Goal: Task Accomplishment & Management: Manage account settings

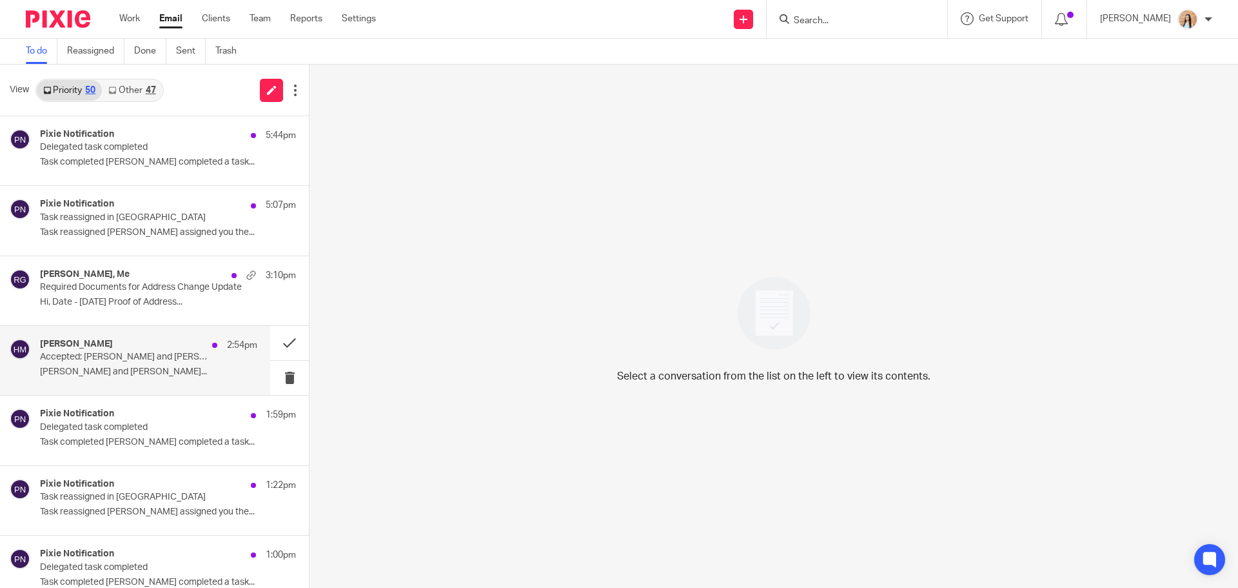
click at [112, 355] on p "Accepted: [PERSON_NAME] and [PERSON_NAME] @ [DATE] 10am - 10:30am (BST) (Jaz [P…" at bounding box center [127, 357] width 174 height 11
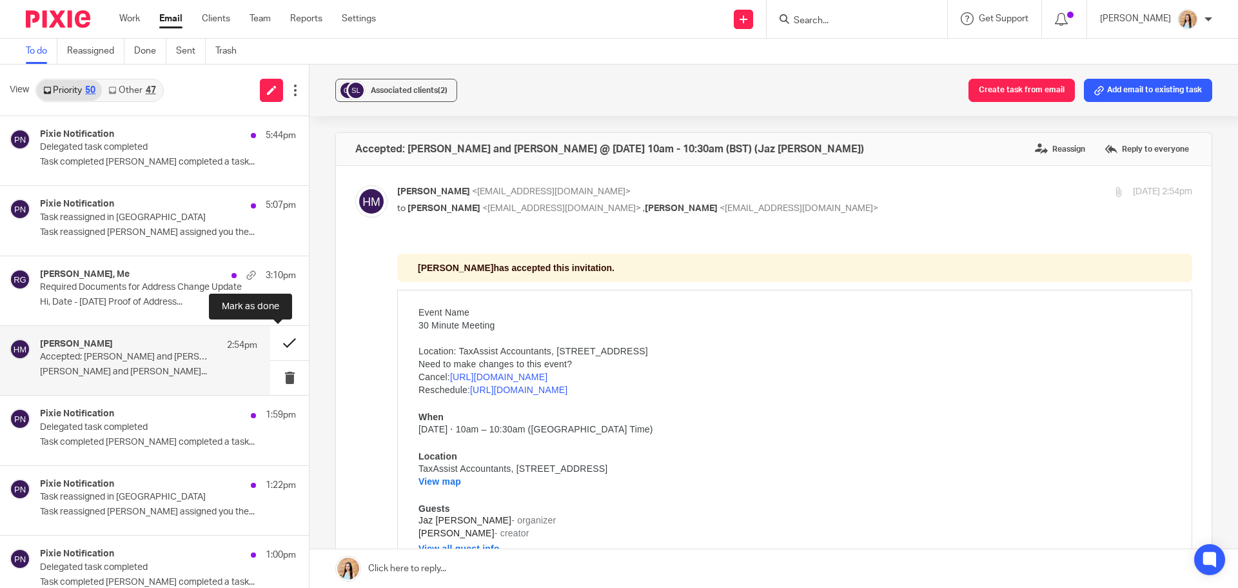
click at [282, 340] on button at bounding box center [289, 343] width 39 height 34
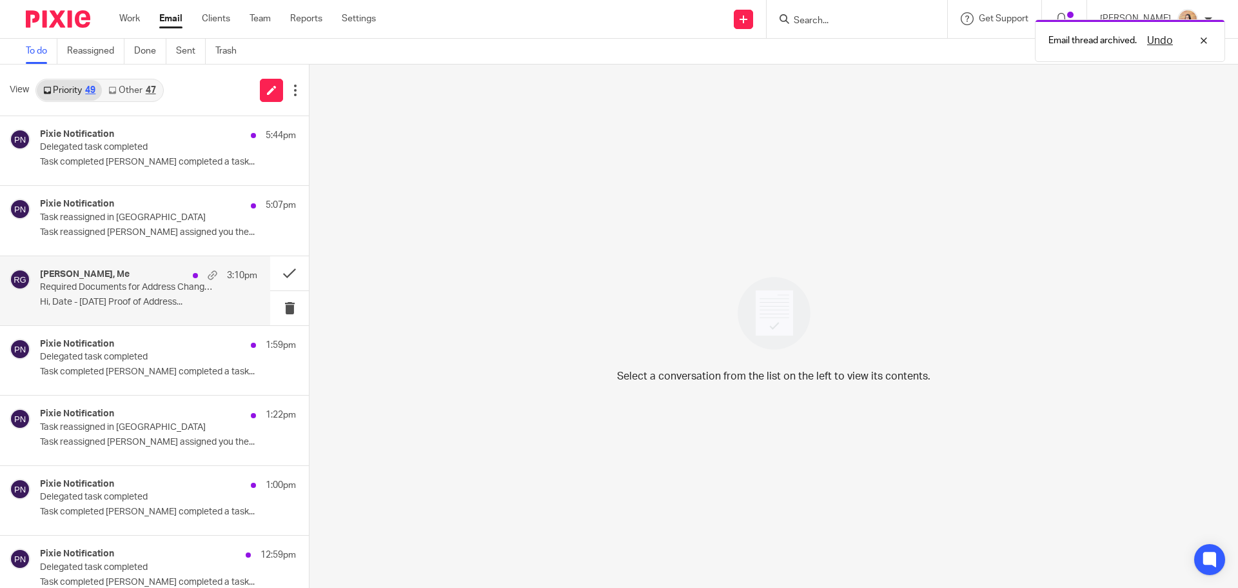
click at [114, 296] on div "[PERSON_NAME], Me 3:10pm Required Documents for Address Change Update Hi, Date …" at bounding box center [148, 290] width 217 height 43
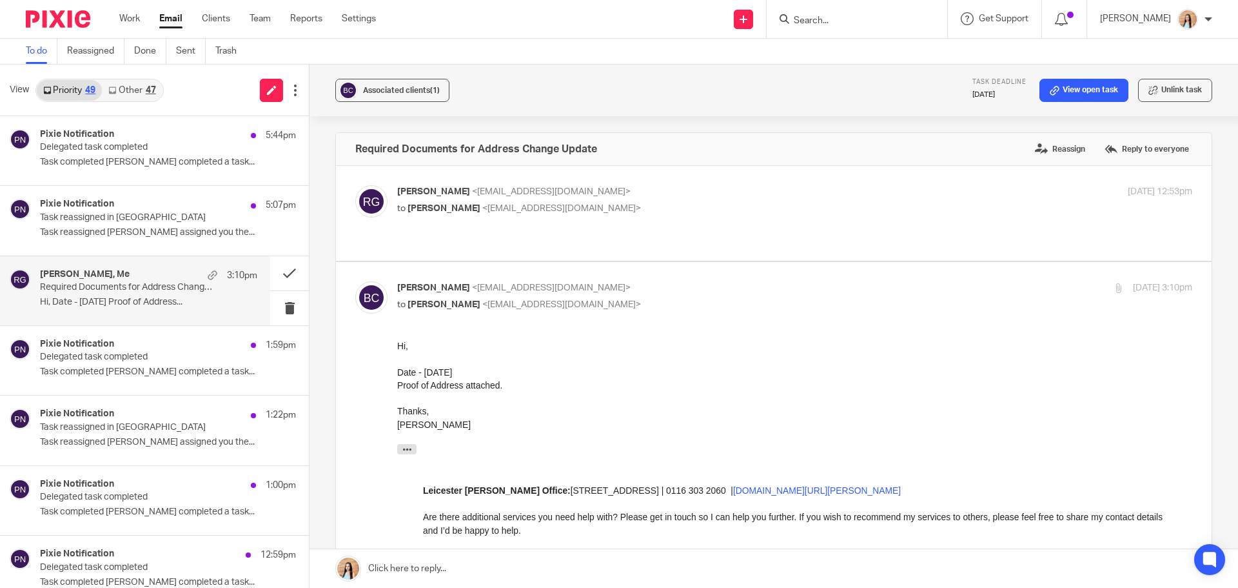
click at [452, 570] on link at bounding box center [774, 568] width 929 height 39
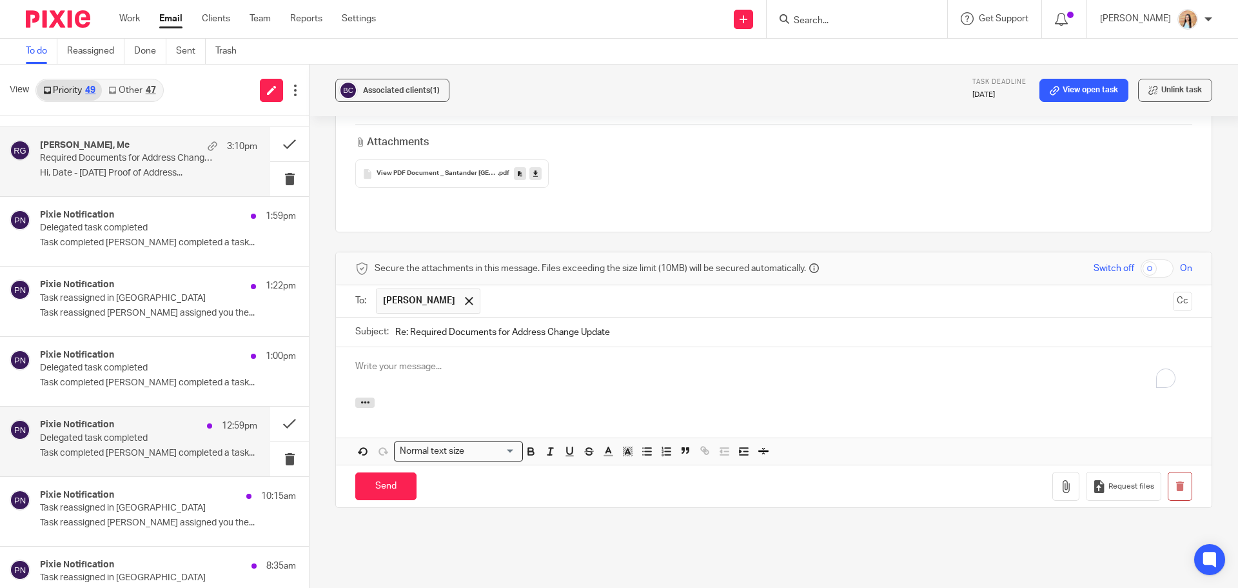
scroll to position [258, 0]
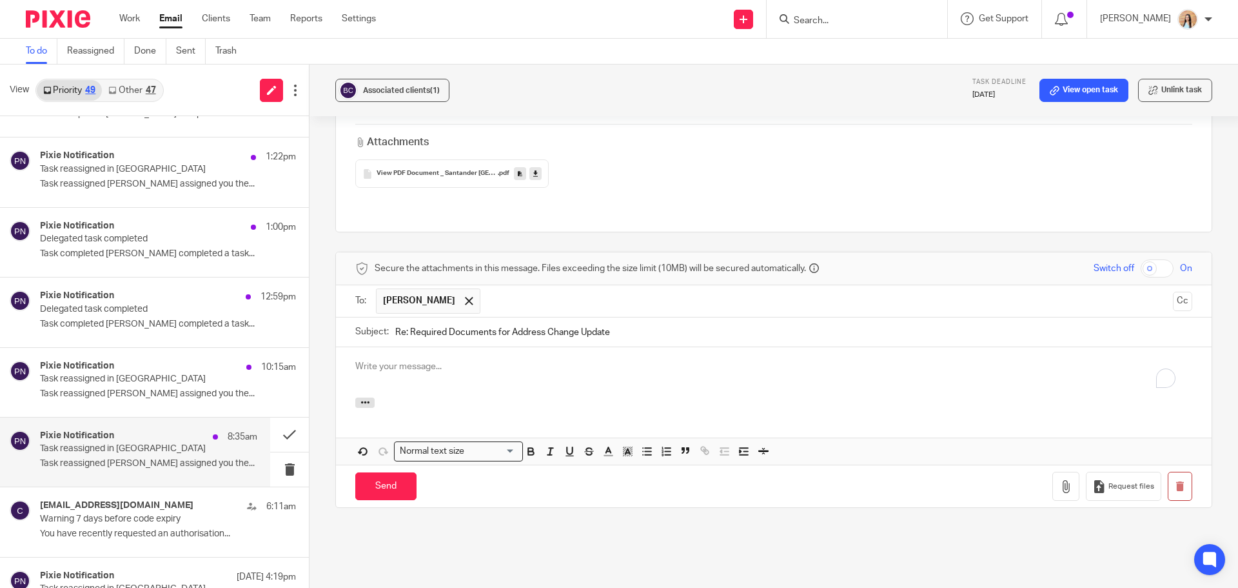
drag, startPoint x: 170, startPoint y: 442, endPoint x: 680, endPoint y: 52, distance: 641.9
click at [170, 442] on div "Pixie Notification 8:35am" at bounding box center [148, 436] width 217 height 13
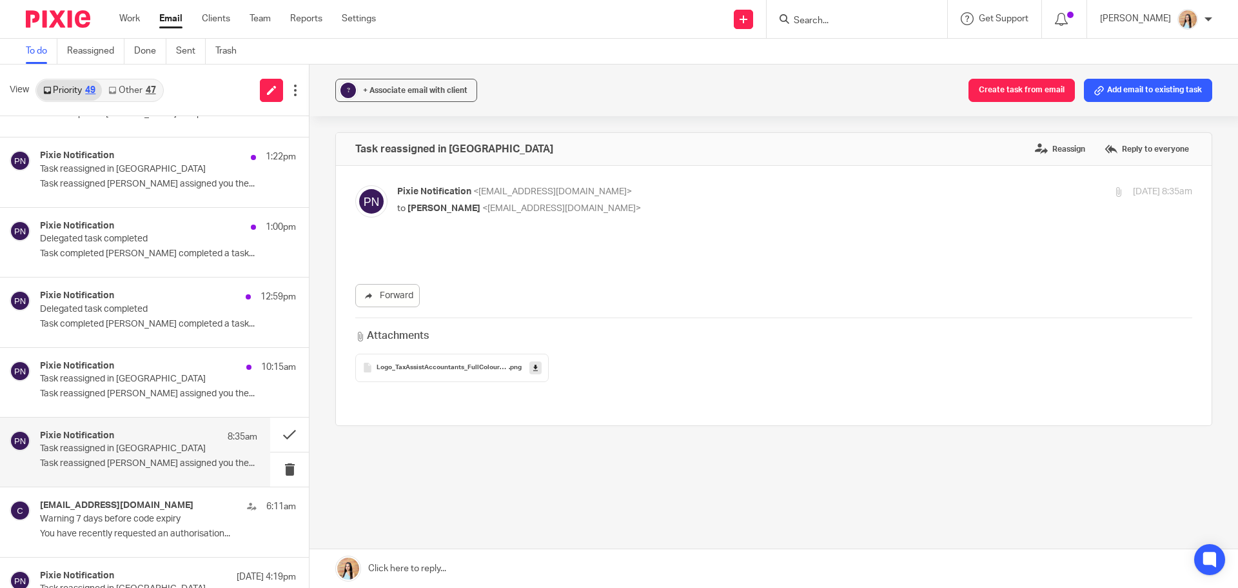
scroll to position [0, 0]
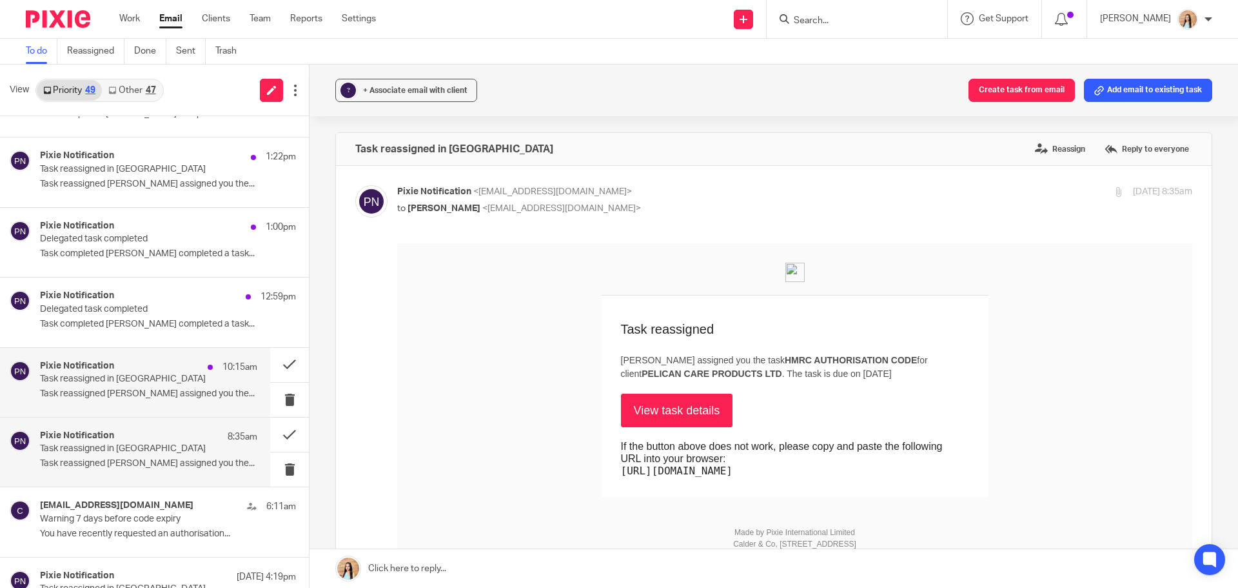
click at [124, 400] on div "Pixie Notification 10:15am Task reassigned in Pixie Task reassigned Jaz Grewal …" at bounding box center [148, 382] width 217 height 43
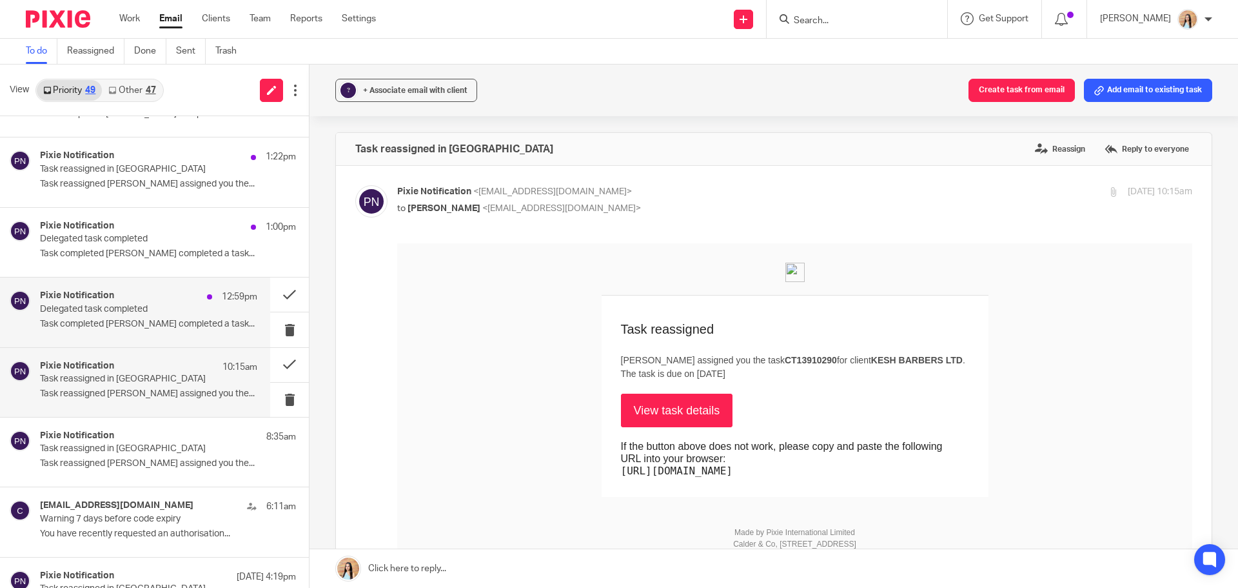
click at [144, 313] on p "Delegated task completed" at bounding box center [127, 309] width 174 height 11
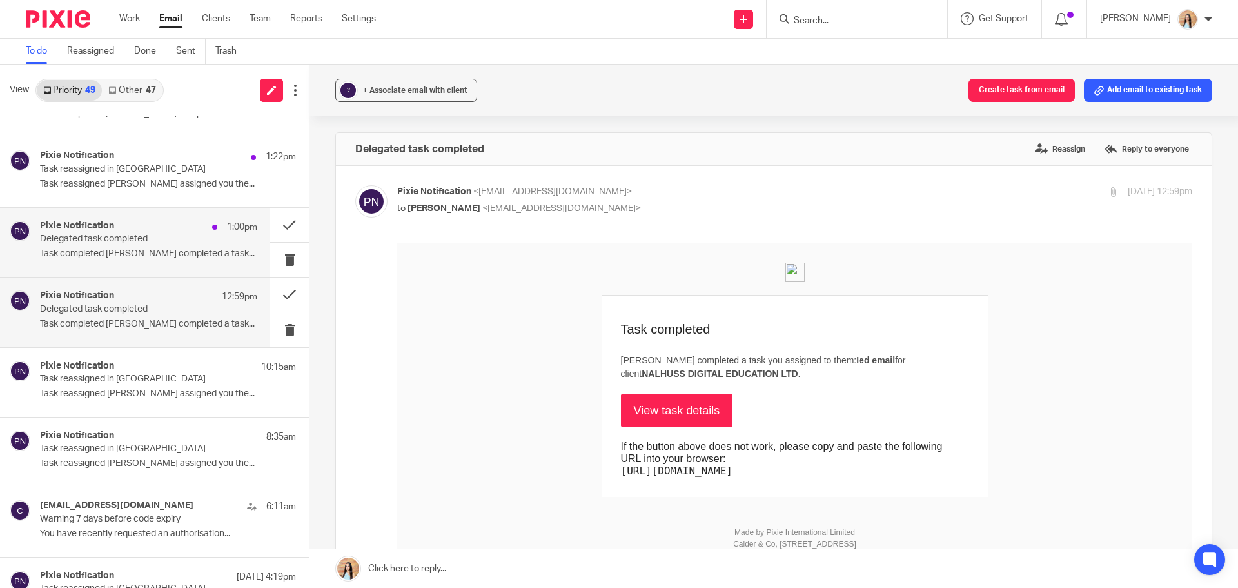
click at [151, 246] on div "Pixie Notification 1:00pm Delegated task completed Task completed Mason Graves …" at bounding box center [148, 242] width 217 height 43
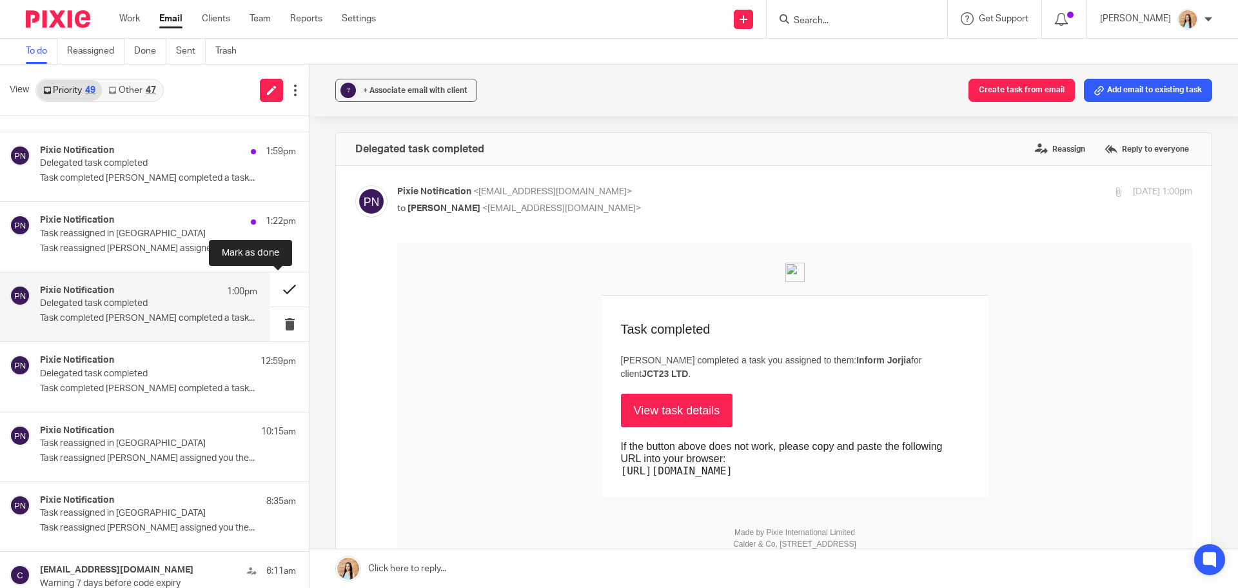
click at [275, 287] on button at bounding box center [289, 289] width 39 height 34
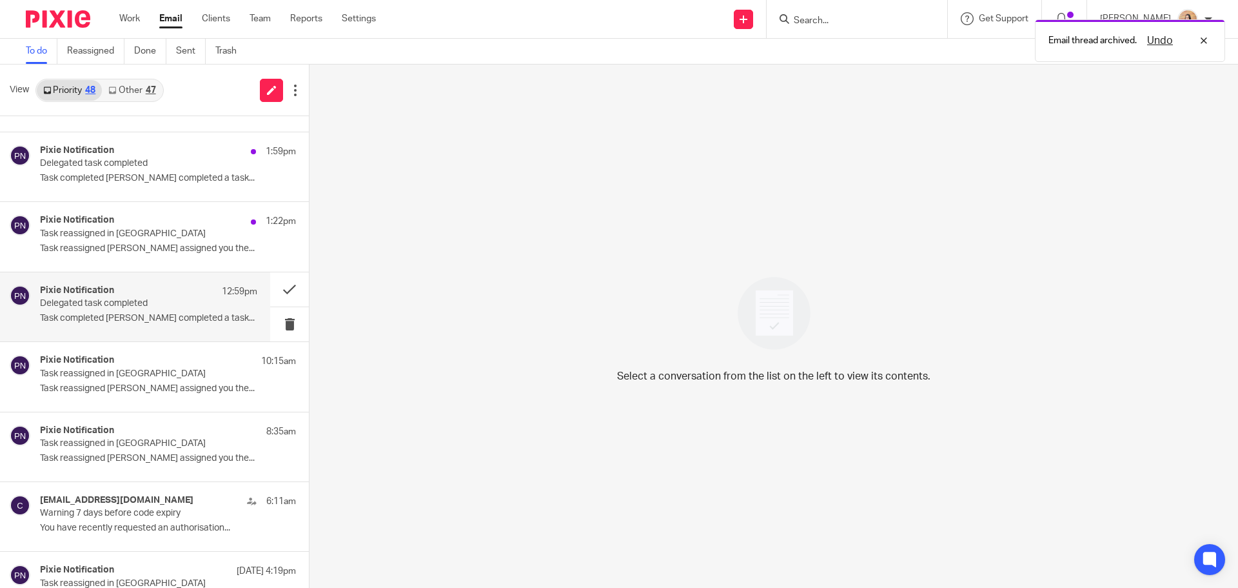
click at [174, 319] on p "Task completed Mason Graves completed a task..." at bounding box center [148, 318] width 217 height 11
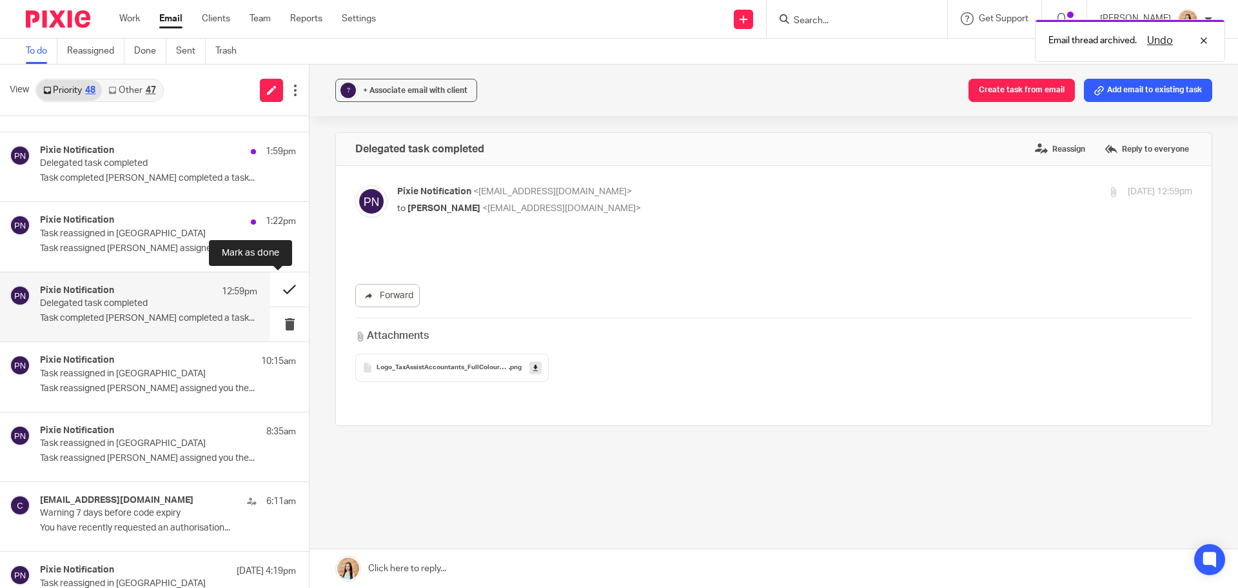
scroll to position [0, 0]
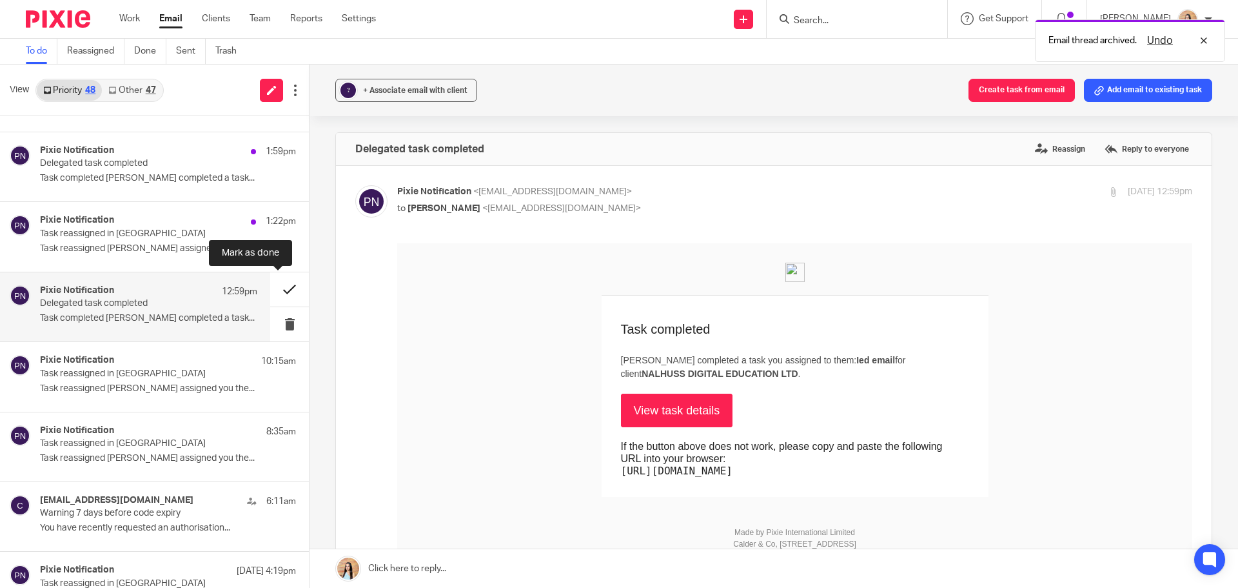
click at [281, 287] on button at bounding box center [289, 289] width 39 height 34
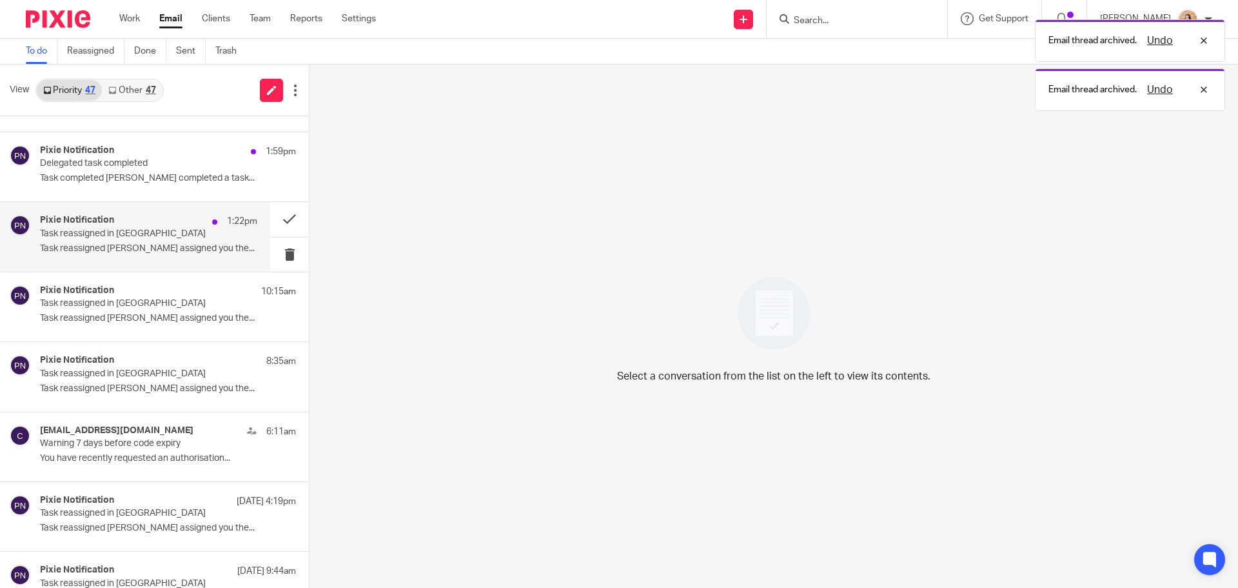
click at [161, 240] on div "Pixie Notification 1:22pm Task reassigned in Pixie Task reassigned Jaz Grewal a…" at bounding box center [148, 236] width 217 height 43
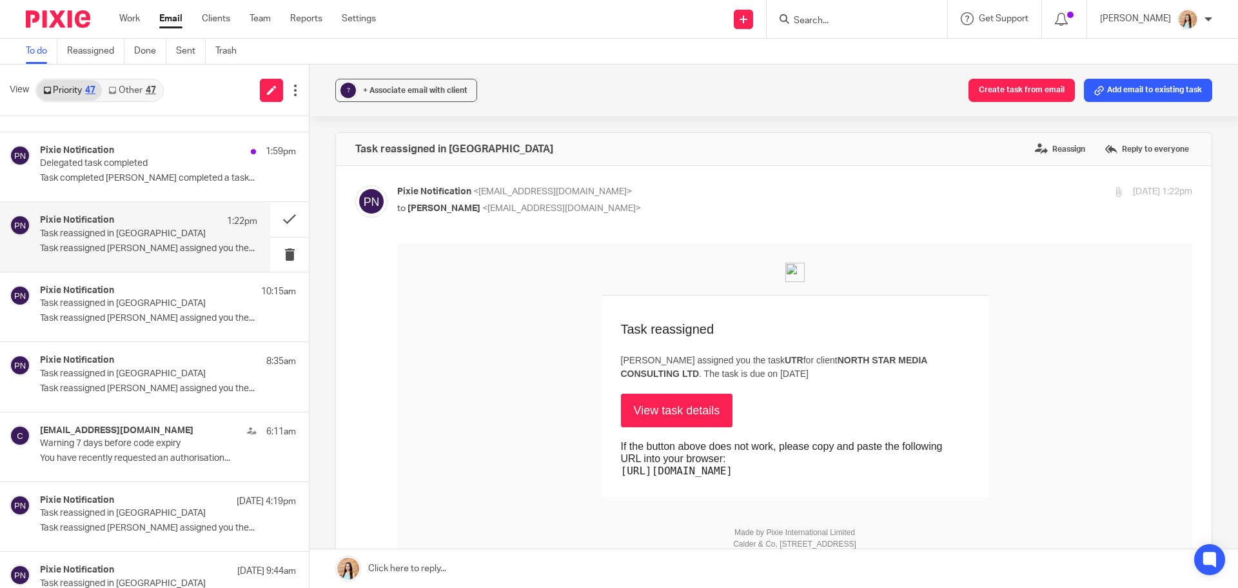
click at [152, 86] on div "47" at bounding box center [151, 90] width 10 height 9
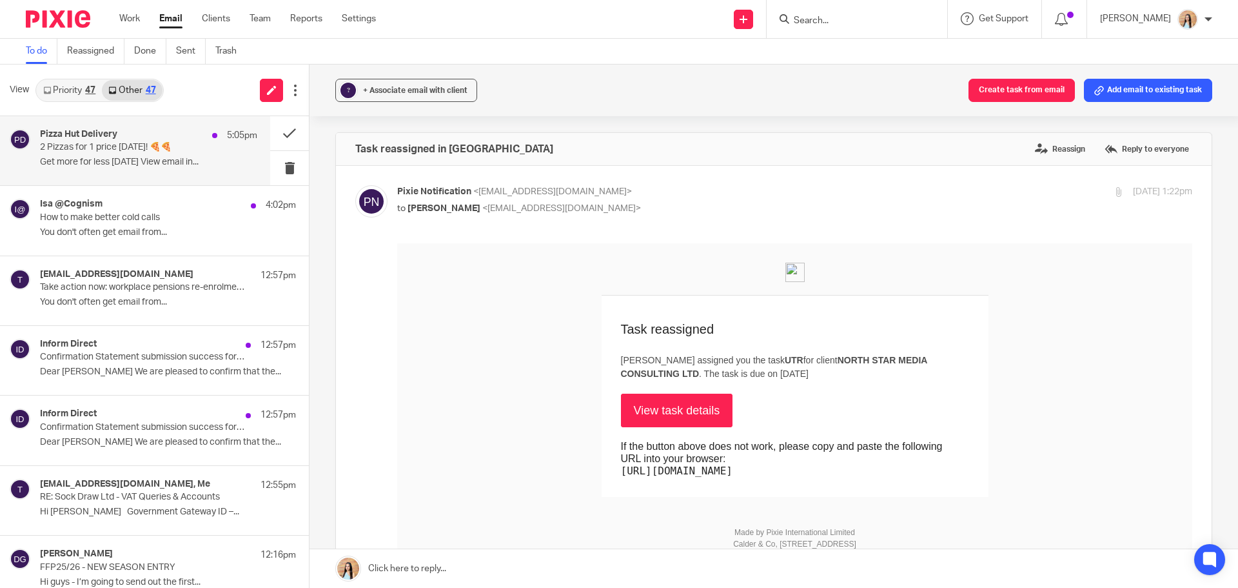
click at [154, 155] on div "Pizza Hut Delivery 5:05pm 2 Pizzas for 1 price TODAY! 🍕🍕 Get more for less this…" at bounding box center [148, 150] width 217 height 43
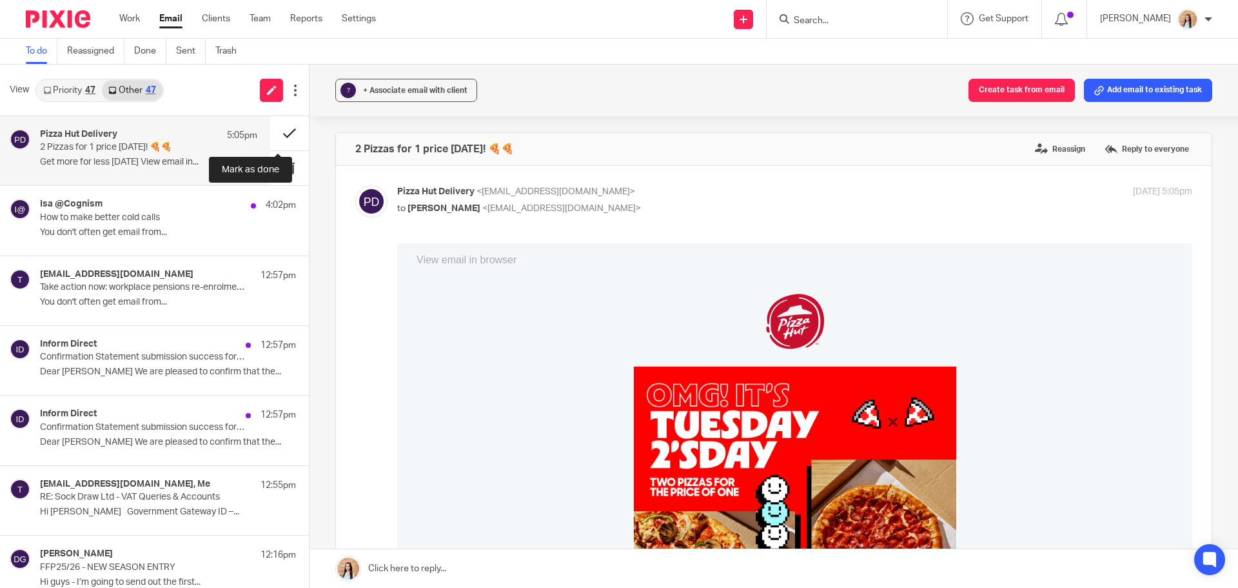
click at [276, 136] on button at bounding box center [289, 133] width 39 height 34
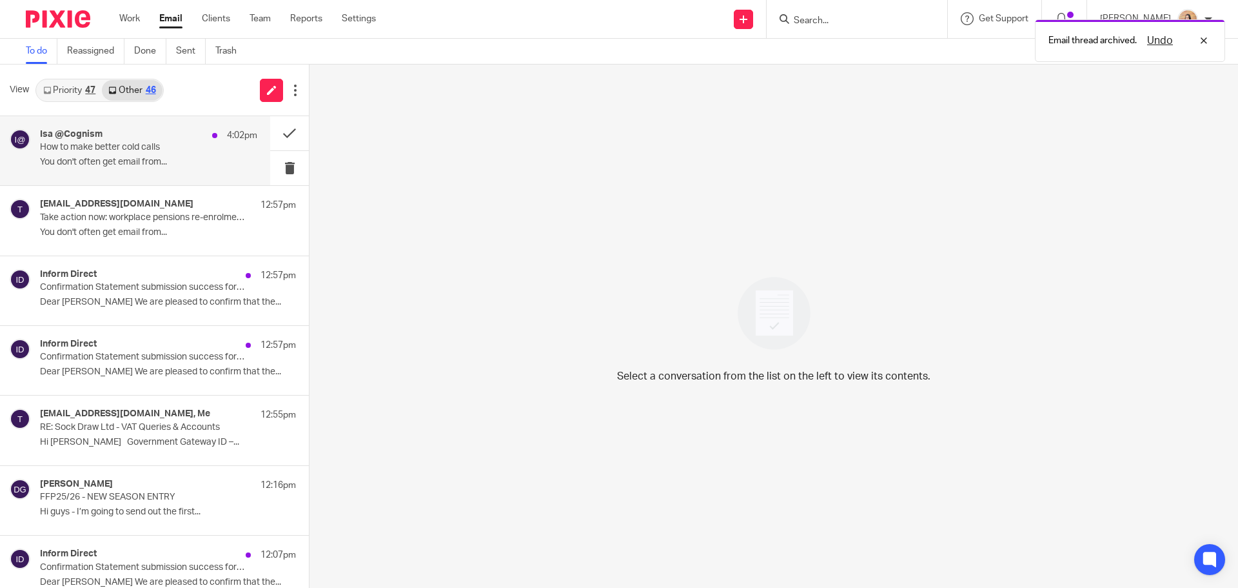
click at [153, 149] on p "How to make better cold calls" at bounding box center [127, 147] width 174 height 11
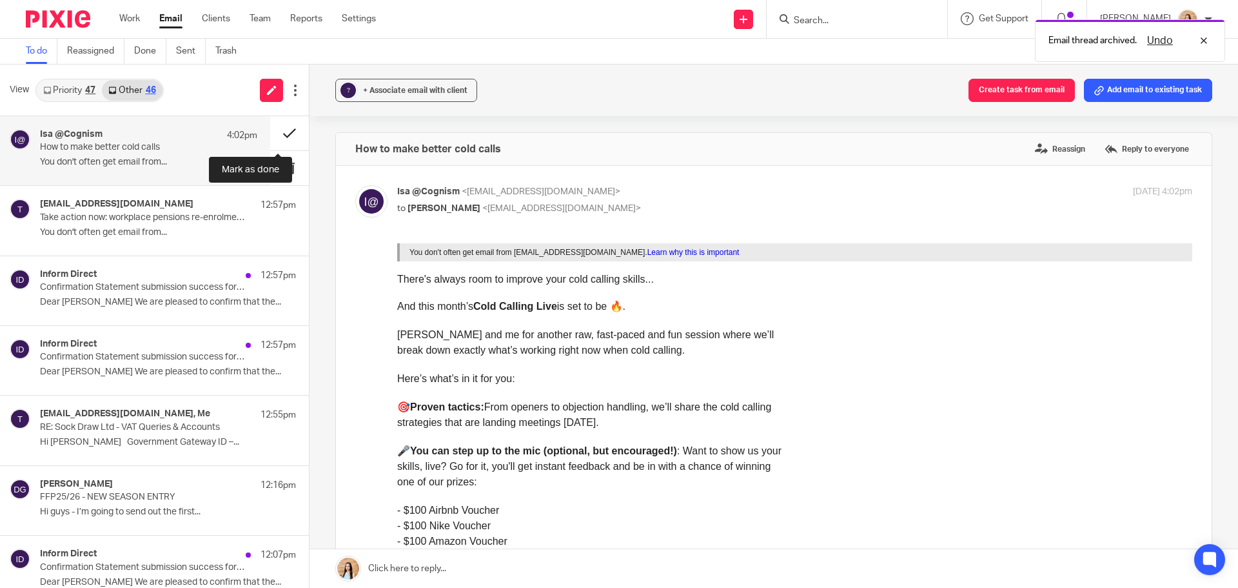
click at [272, 133] on button at bounding box center [289, 133] width 39 height 34
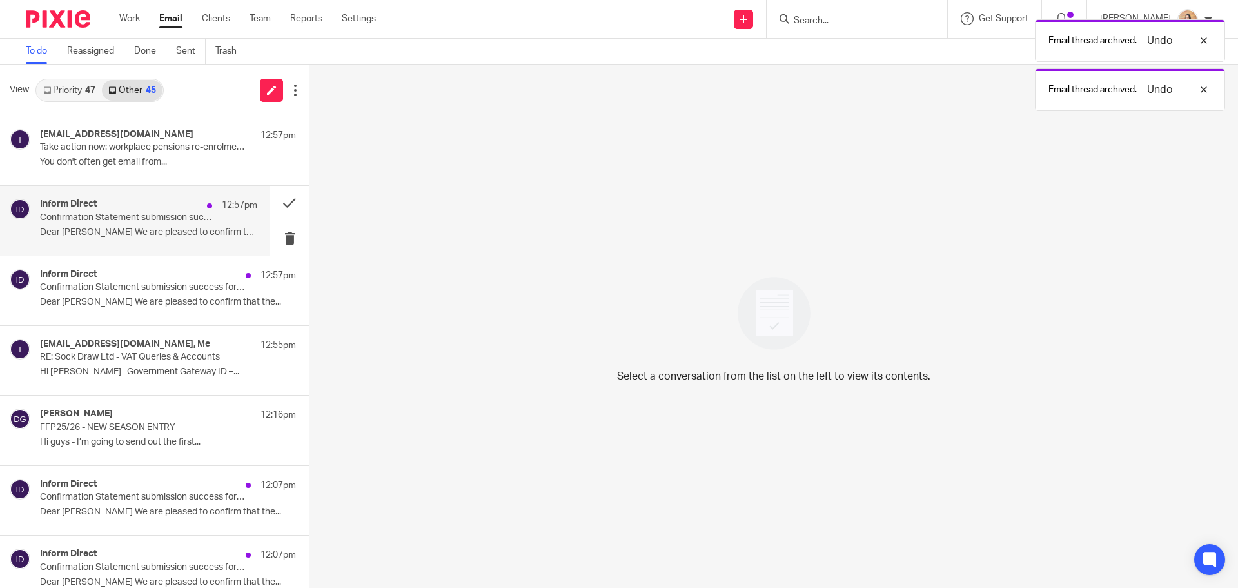
click at [179, 229] on p "Dear [PERSON_NAME] We are pleased to confirm that the..." at bounding box center [148, 232] width 217 height 11
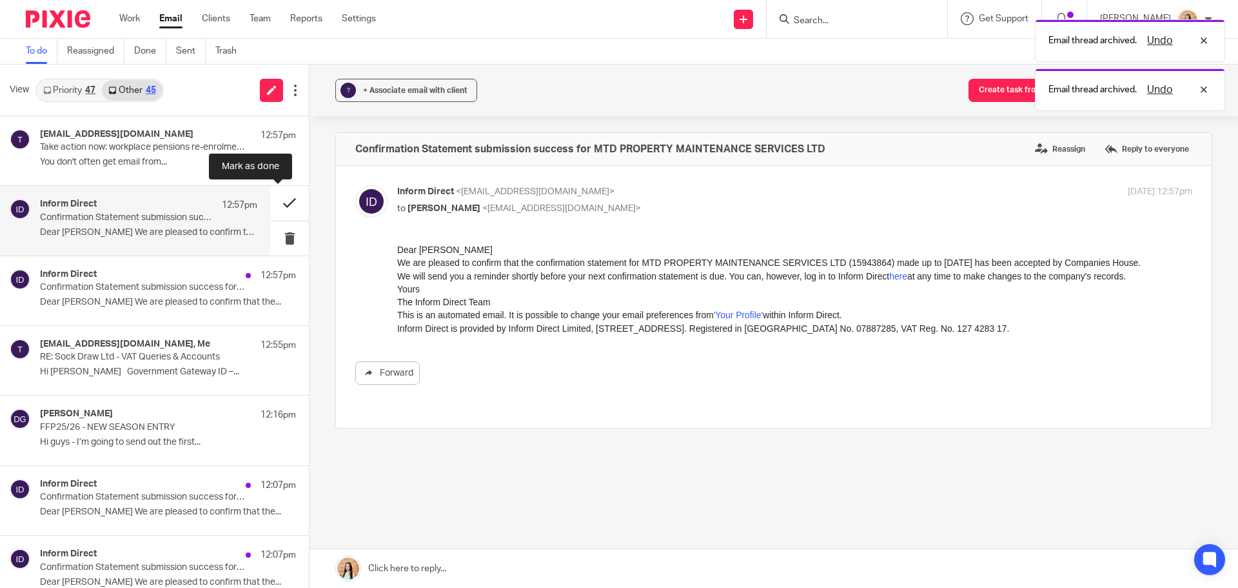
click at [275, 205] on button at bounding box center [289, 203] width 39 height 34
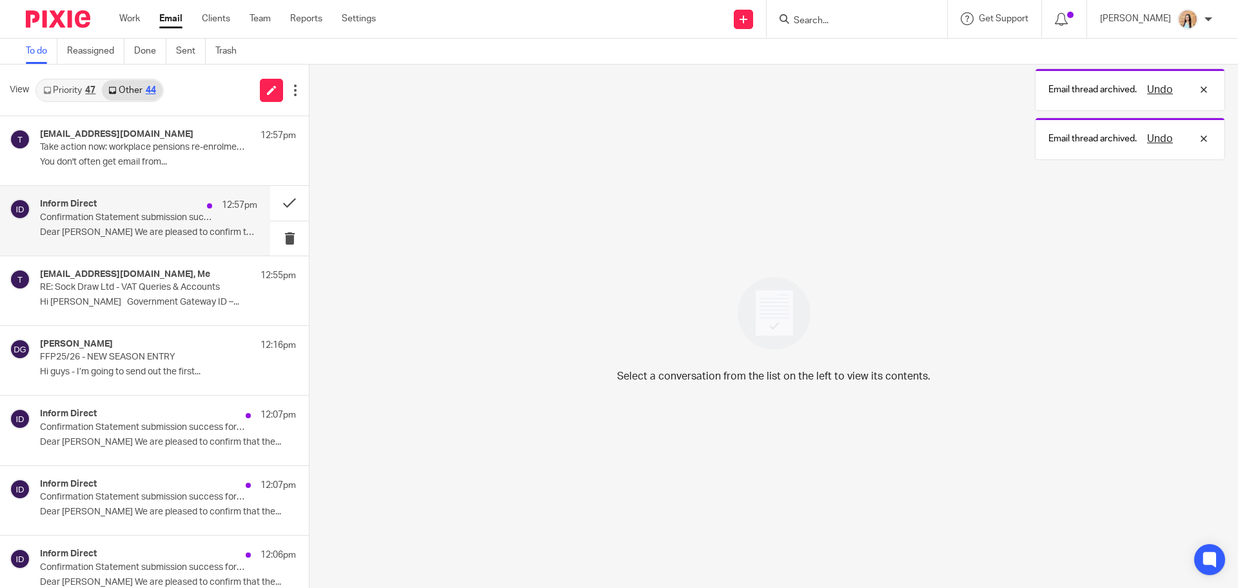
click at [196, 234] on p "Dear [PERSON_NAME] We are pleased to confirm that the..." at bounding box center [148, 232] width 217 height 11
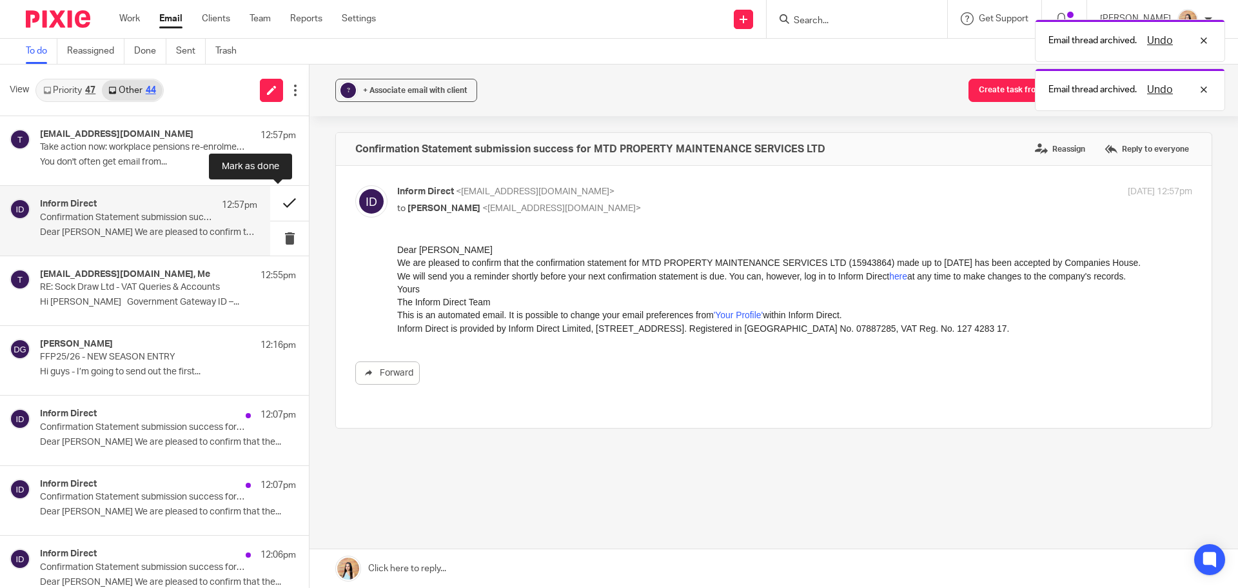
click at [277, 201] on button at bounding box center [289, 203] width 39 height 34
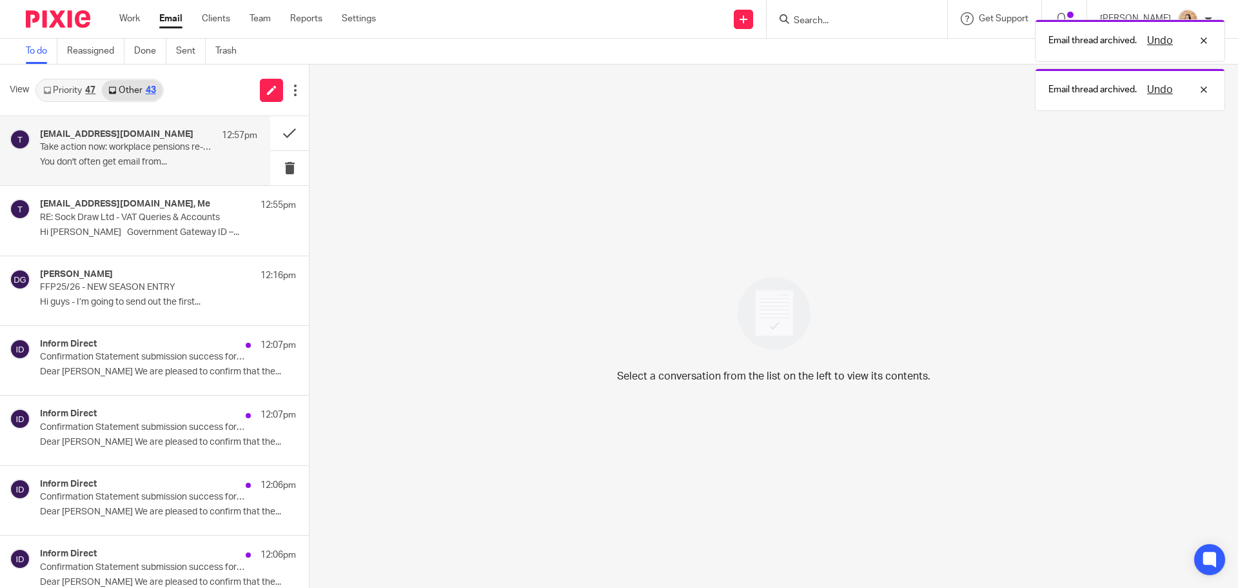
click at [183, 154] on div "tej@sockdrawltd.co.uk 12:57pm Take action now: workplace pensions re-enrolment …" at bounding box center [148, 150] width 217 height 43
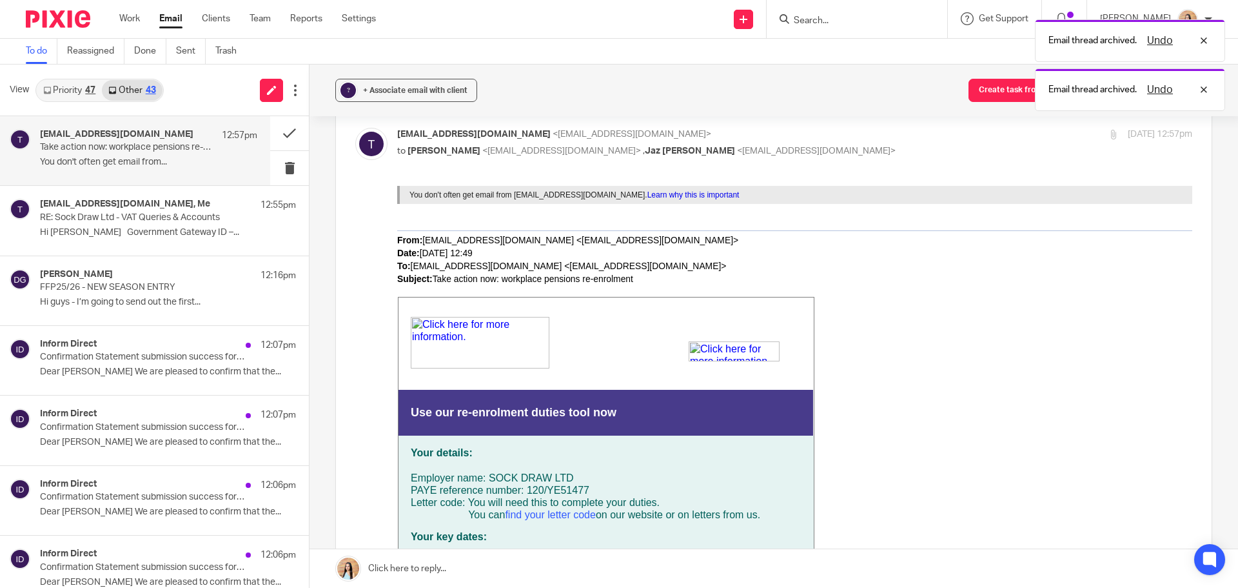
scroll to position [129, 0]
